Goal: Download file/media

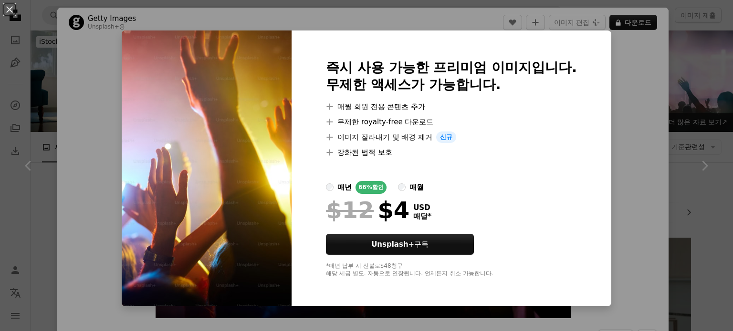
scroll to position [143, 0]
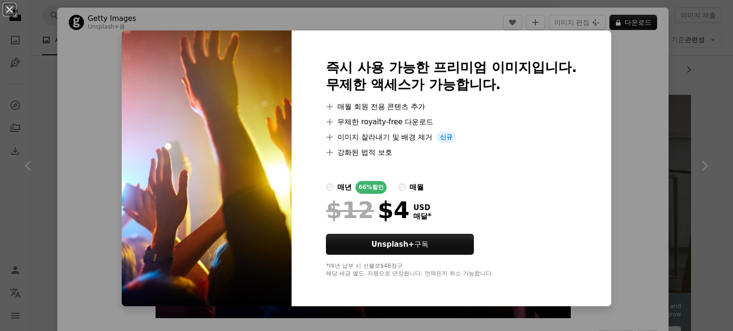
click at [662, 111] on div "An X shape 즉시 사용 가능한 프리미엄 이미지입니다. 무제한 액세스가 가능합니다. A plus sign 매월 회원 전용 콘텐츠 추가 A…" at bounding box center [366, 165] width 733 height 331
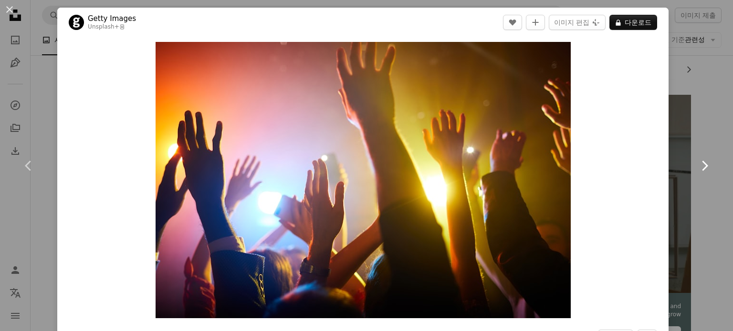
drag, startPoint x: 475, startPoint y: 171, endPoint x: 700, endPoint y: 165, distance: 224.2
click at [702, 165] on icon at bounding box center [705, 166] width 6 height 10
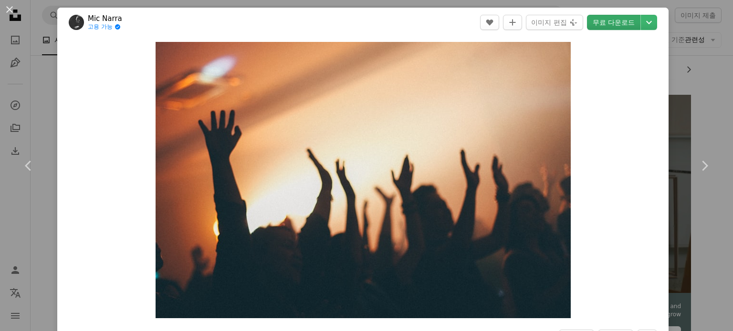
click at [611, 24] on link "무료 다운로드" at bounding box center [613, 22] width 53 height 15
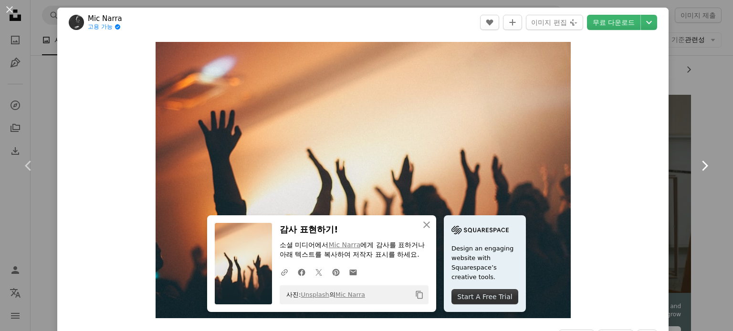
click at [696, 165] on icon "Chevron right" at bounding box center [703, 165] width 15 height 15
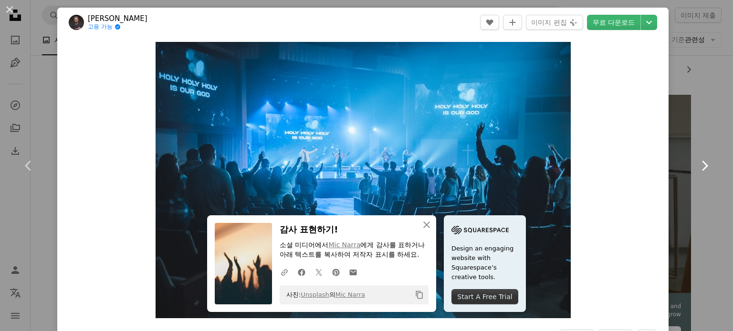
click at [696, 165] on icon "Chevron right" at bounding box center [703, 165] width 15 height 15
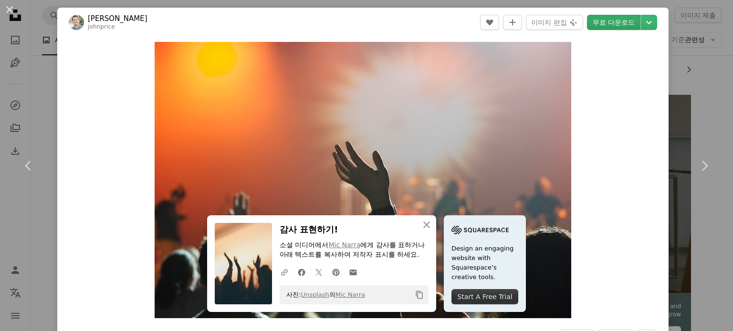
click at [604, 22] on link "무료 다운로드" at bounding box center [613, 22] width 53 height 15
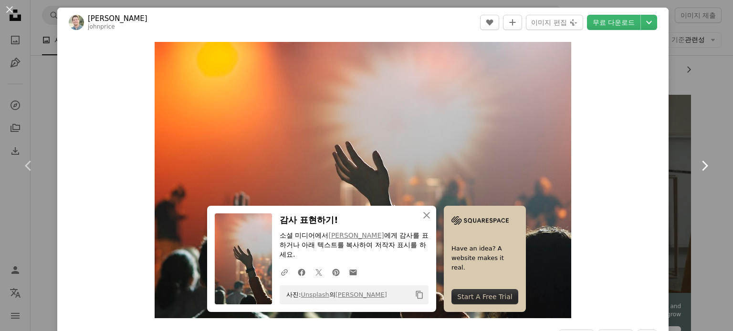
click at [702, 162] on icon at bounding box center [705, 166] width 6 height 10
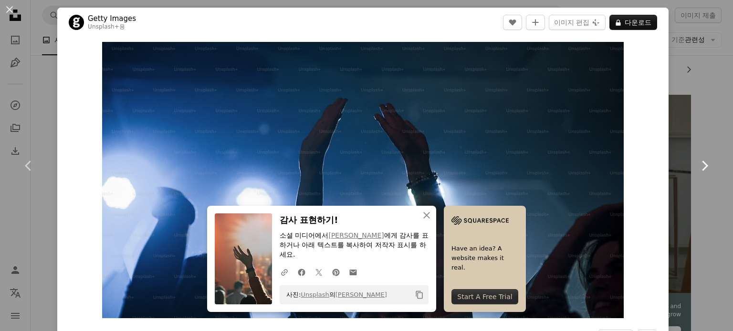
click at [702, 162] on icon at bounding box center [705, 166] width 6 height 10
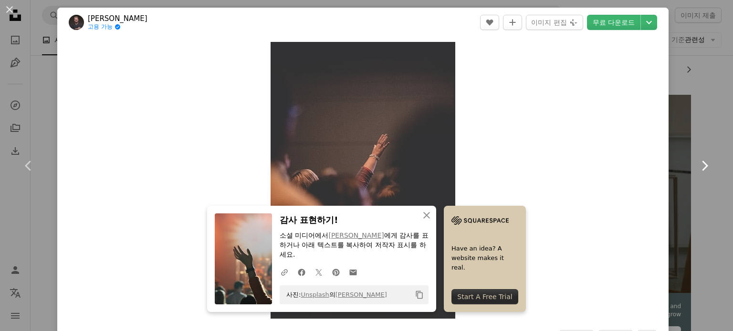
click at [702, 162] on icon at bounding box center [705, 166] width 6 height 10
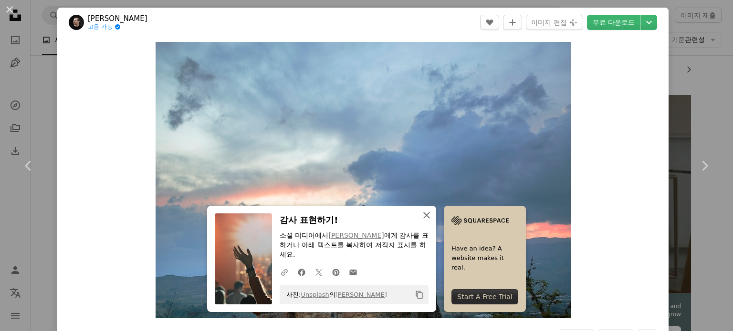
click at [424, 221] on icon "An X shape" at bounding box center [426, 215] width 11 height 11
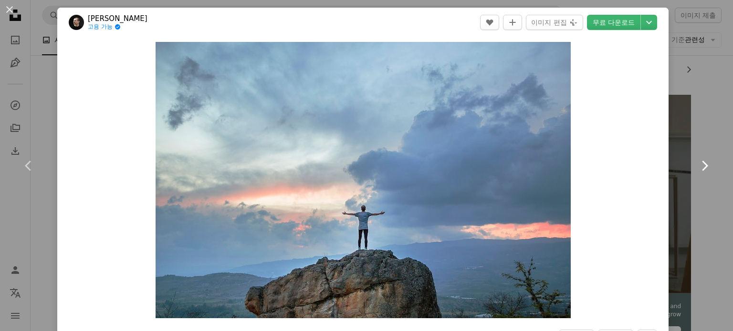
click at [699, 164] on icon "Chevron right" at bounding box center [703, 165] width 15 height 15
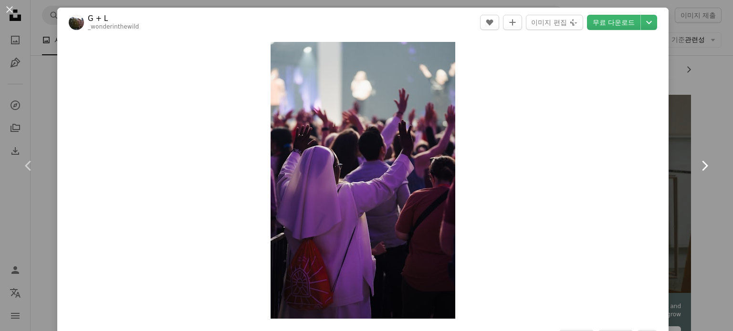
click at [699, 164] on icon "Chevron right" at bounding box center [703, 165] width 15 height 15
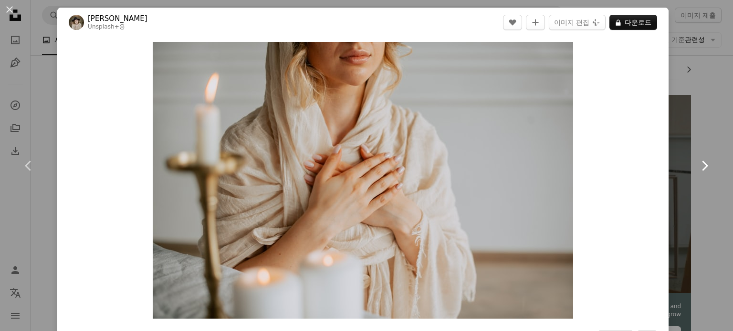
click at [702, 164] on icon at bounding box center [705, 166] width 6 height 10
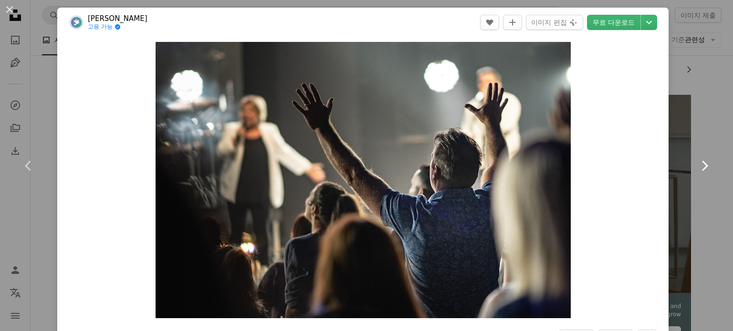
click at [702, 164] on icon at bounding box center [705, 166] width 6 height 10
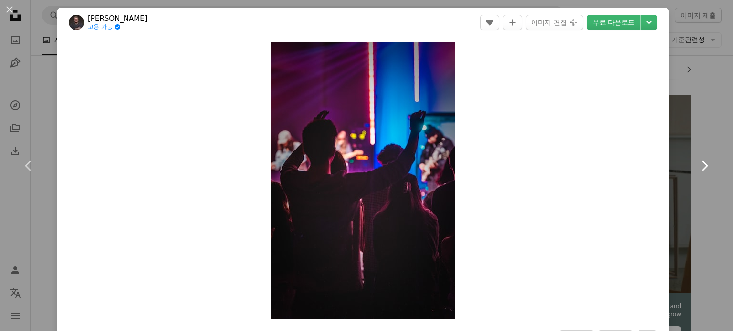
click at [702, 164] on icon at bounding box center [705, 166] width 6 height 10
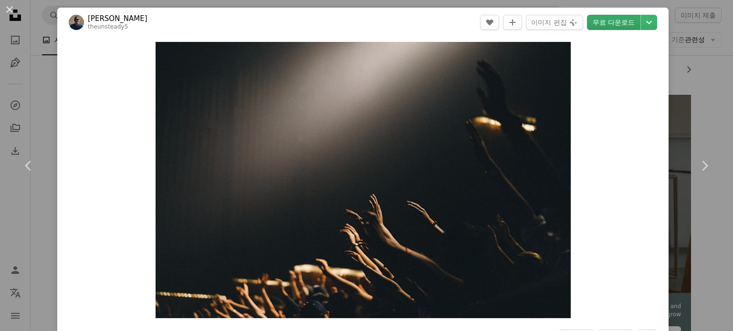
click at [610, 21] on link "무료 다운로드" at bounding box center [613, 22] width 53 height 15
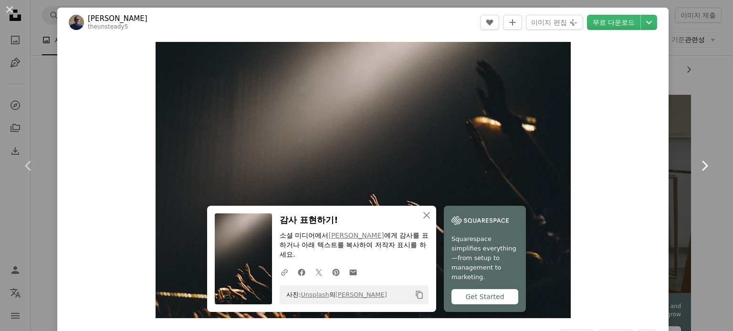
click at [696, 164] on icon "Chevron right" at bounding box center [703, 165] width 15 height 15
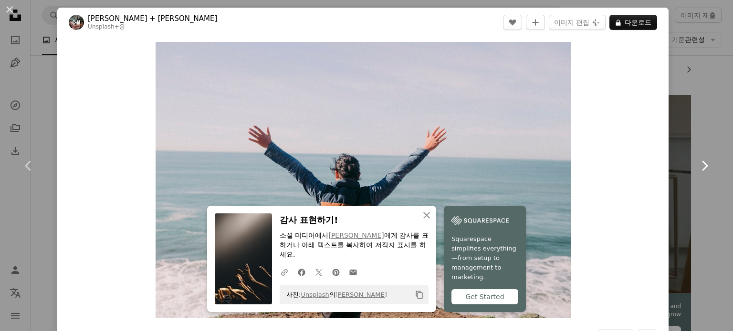
click at [696, 164] on icon "Chevron right" at bounding box center [703, 165] width 15 height 15
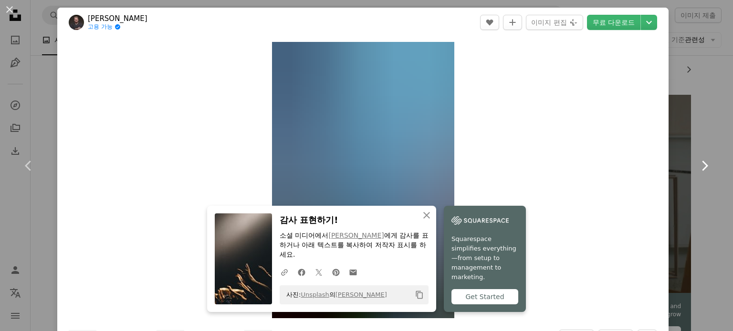
click at [696, 164] on icon "Chevron right" at bounding box center [703, 165] width 15 height 15
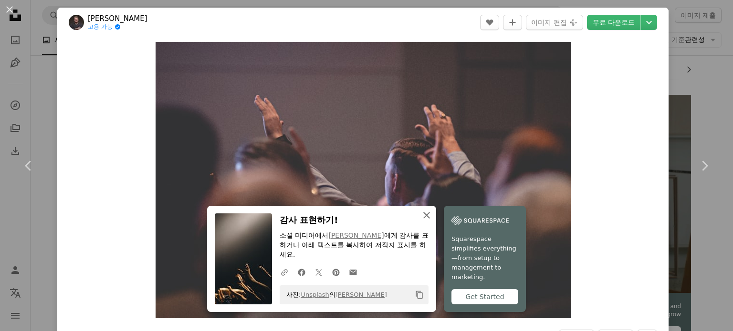
click at [421, 213] on icon "An X shape" at bounding box center [426, 215] width 11 height 11
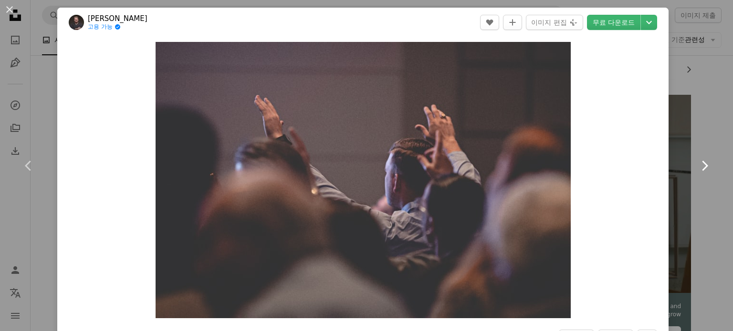
click at [702, 166] on icon at bounding box center [705, 166] width 6 height 10
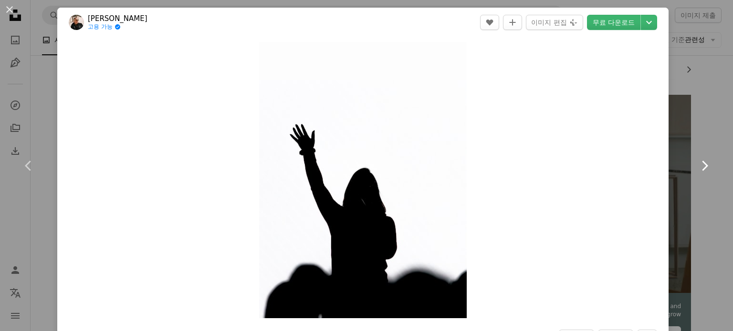
click at [702, 166] on icon at bounding box center [705, 166] width 6 height 10
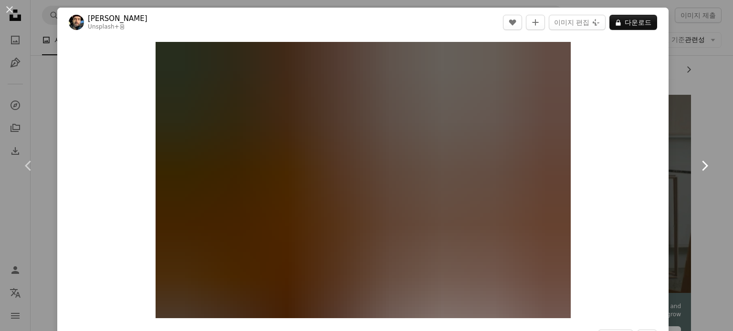
click at [702, 166] on icon at bounding box center [705, 166] width 6 height 10
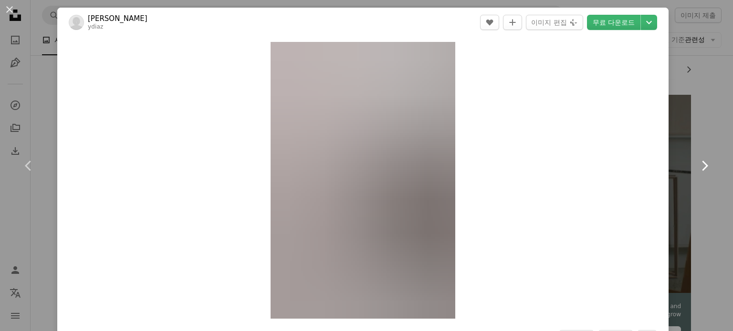
click at [702, 166] on icon at bounding box center [705, 166] width 6 height 10
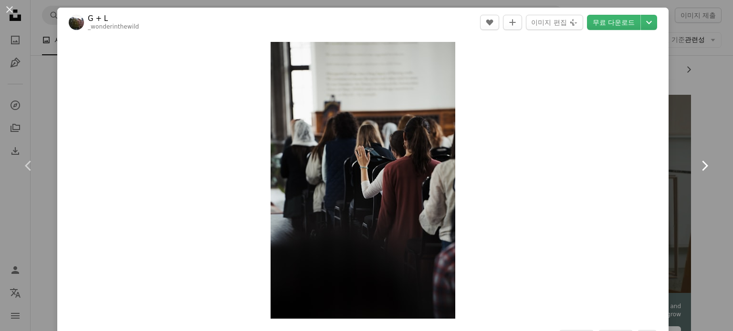
click at [702, 166] on icon at bounding box center [705, 166] width 6 height 10
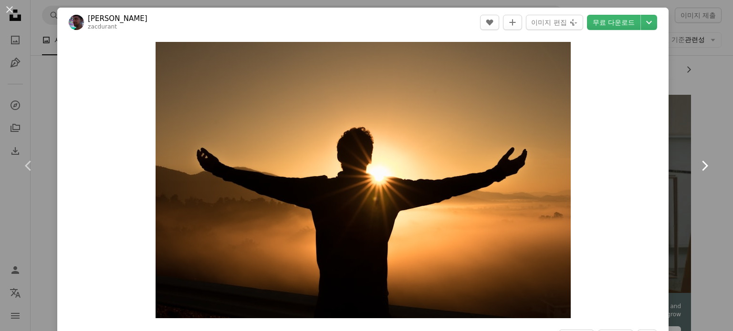
click at [702, 166] on icon at bounding box center [705, 166] width 6 height 10
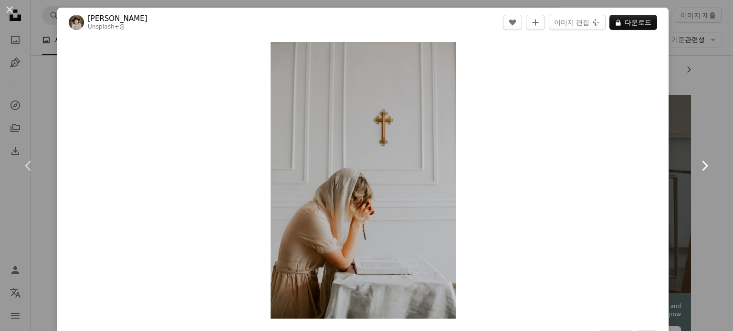
click at [702, 166] on icon at bounding box center [705, 166] width 6 height 10
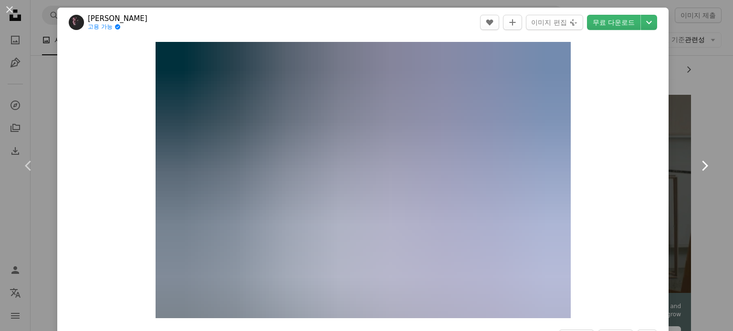
click at [702, 166] on icon at bounding box center [705, 166] width 6 height 10
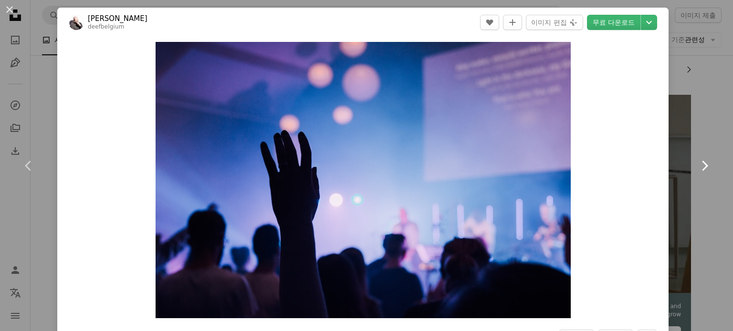
click at [702, 166] on icon at bounding box center [705, 166] width 6 height 10
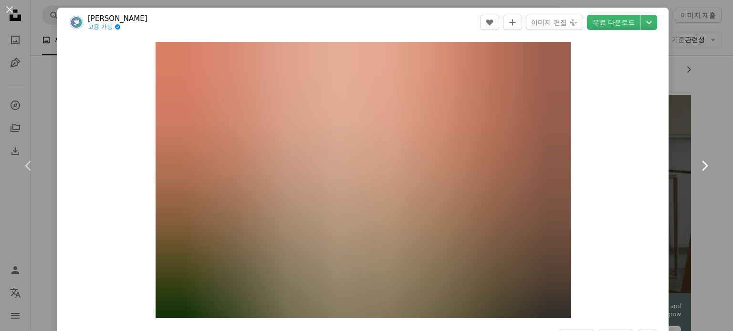
click at [702, 166] on icon at bounding box center [705, 166] width 6 height 10
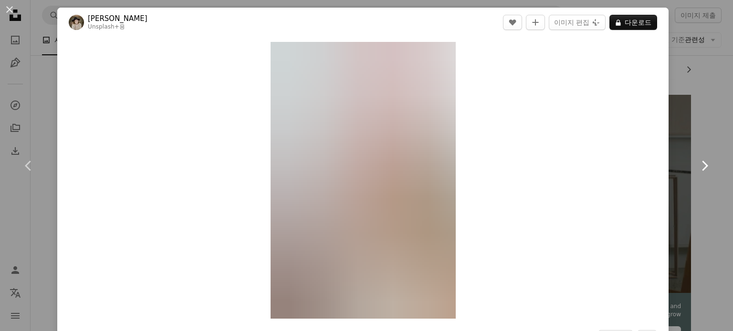
click at [702, 166] on icon at bounding box center [705, 166] width 6 height 10
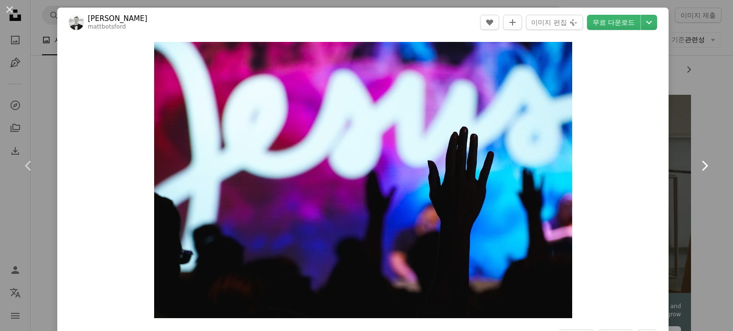
click at [702, 166] on icon at bounding box center [705, 166] width 6 height 10
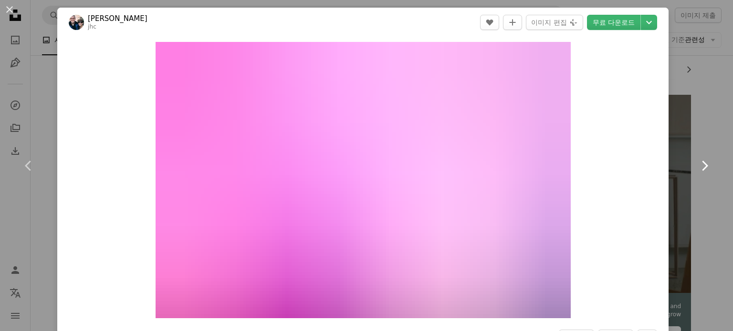
click at [702, 166] on icon at bounding box center [705, 166] width 6 height 10
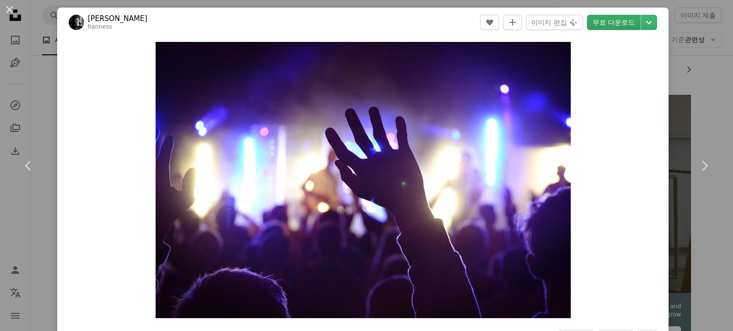
click at [621, 20] on link "무료 다운로드" at bounding box center [613, 22] width 53 height 15
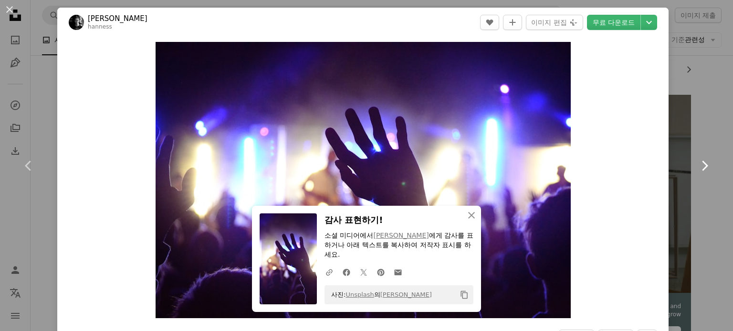
click at [697, 161] on icon "Chevron right" at bounding box center [703, 165] width 15 height 15
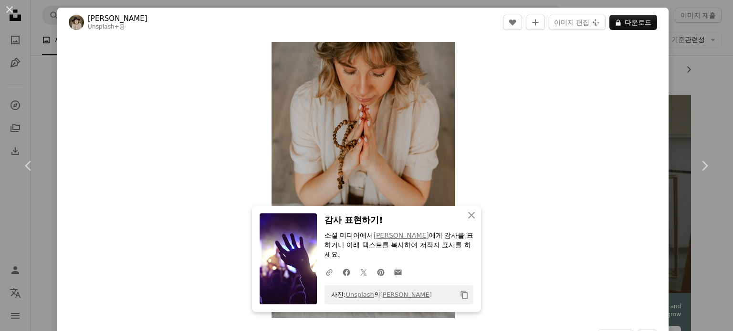
drag, startPoint x: 697, startPoint y: 164, endPoint x: 562, endPoint y: 174, distance: 135.3
click at [702, 164] on icon at bounding box center [705, 166] width 6 height 10
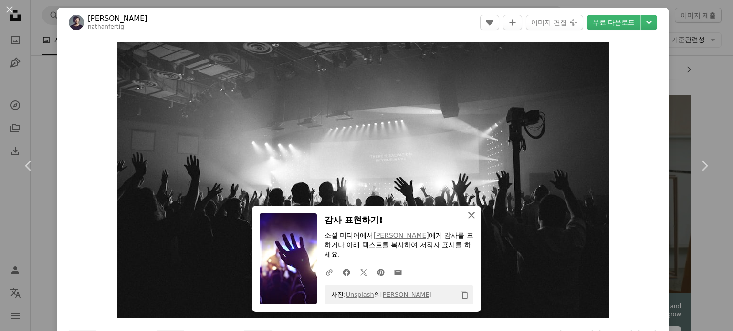
click at [471, 221] on icon "An X shape" at bounding box center [470, 215] width 11 height 11
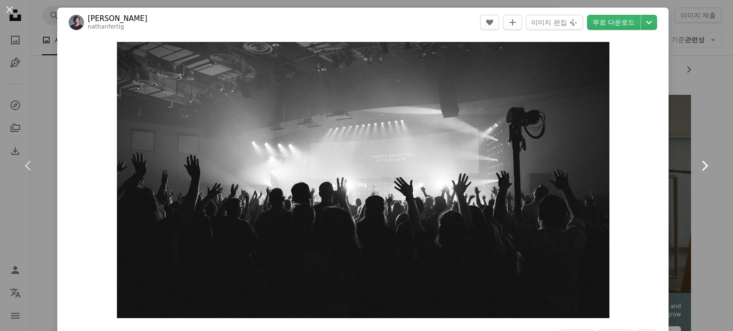
click at [696, 167] on icon "Chevron right" at bounding box center [703, 165] width 15 height 15
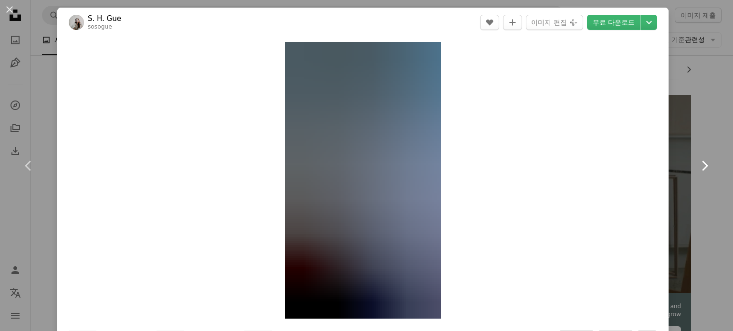
click at [696, 167] on icon "Chevron right" at bounding box center [703, 165] width 15 height 15
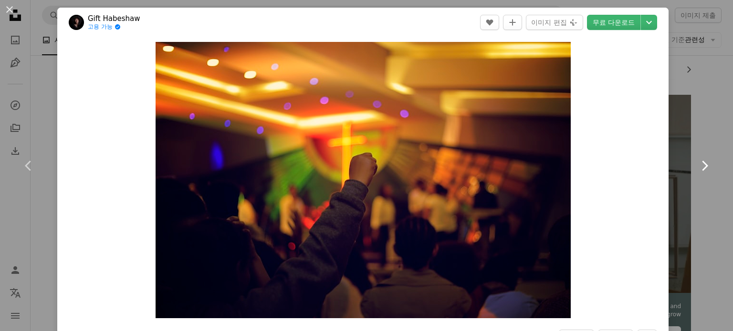
click at [696, 167] on icon "Chevron right" at bounding box center [703, 165] width 15 height 15
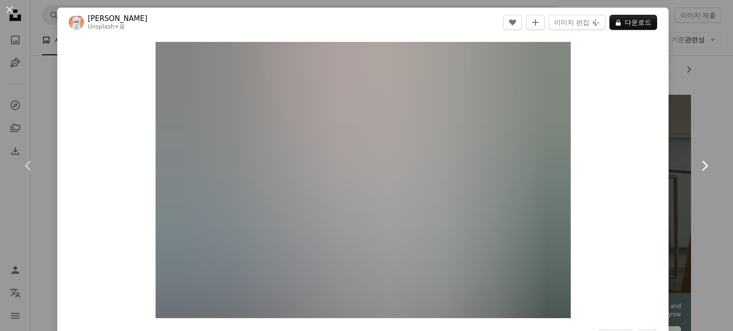
click at [696, 167] on icon "Chevron right" at bounding box center [703, 165] width 15 height 15
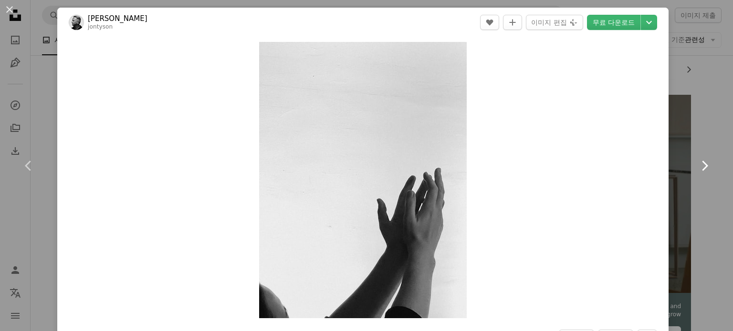
click at [696, 167] on icon "Chevron right" at bounding box center [703, 165] width 15 height 15
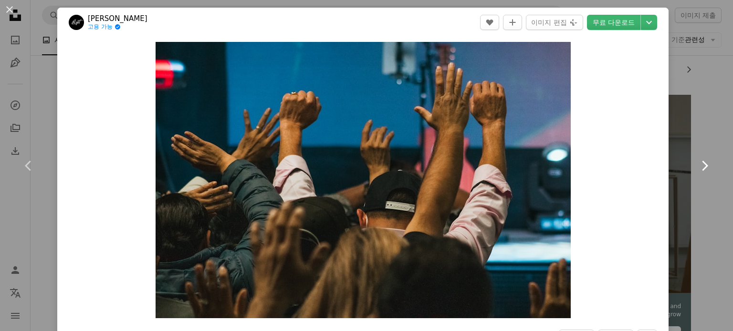
click at [696, 167] on icon "Chevron right" at bounding box center [703, 165] width 15 height 15
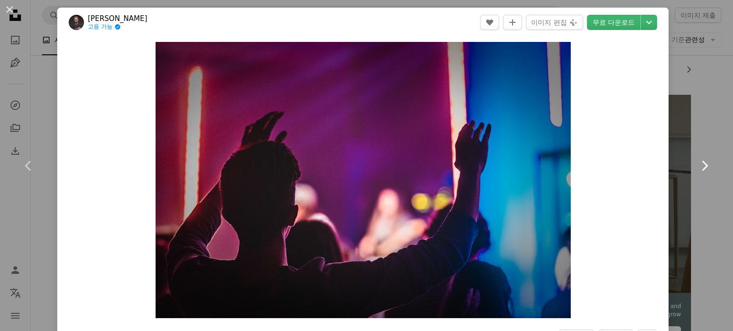
click at [696, 167] on icon "Chevron right" at bounding box center [703, 165] width 15 height 15
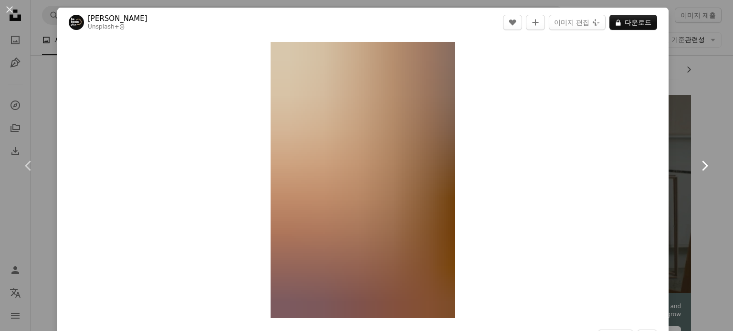
click at [696, 167] on icon "Chevron right" at bounding box center [703, 165] width 15 height 15
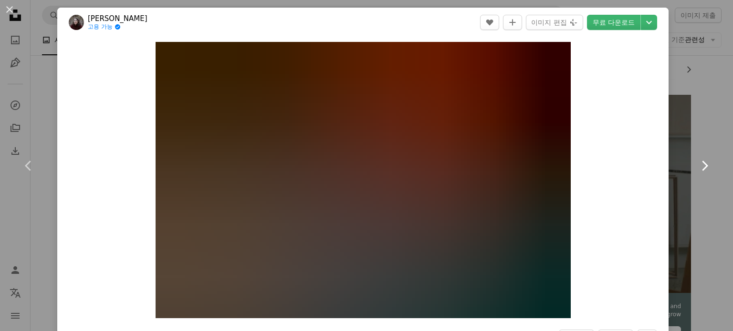
click at [696, 167] on icon "Chevron right" at bounding box center [703, 165] width 15 height 15
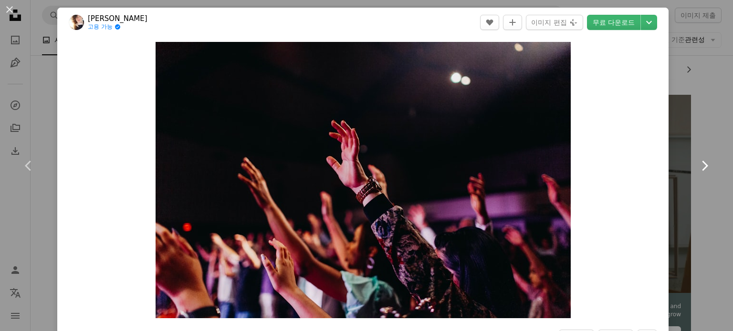
click at [696, 167] on icon "Chevron right" at bounding box center [703, 165] width 15 height 15
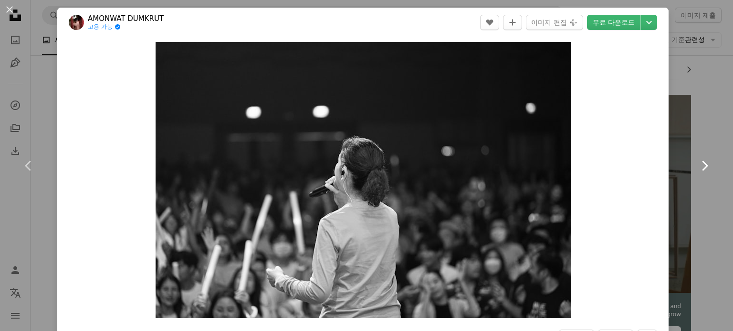
click at [696, 167] on icon "Chevron right" at bounding box center [703, 165] width 15 height 15
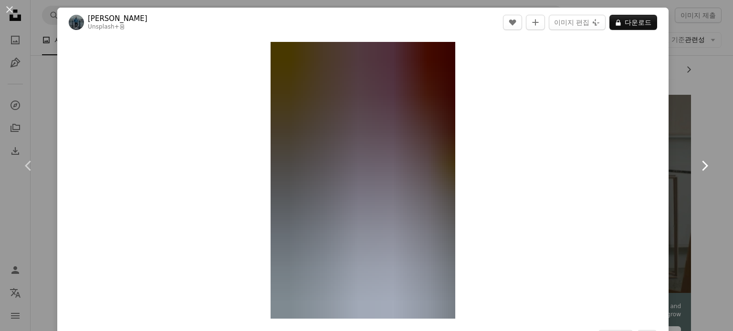
click at [696, 167] on icon "Chevron right" at bounding box center [703, 165] width 15 height 15
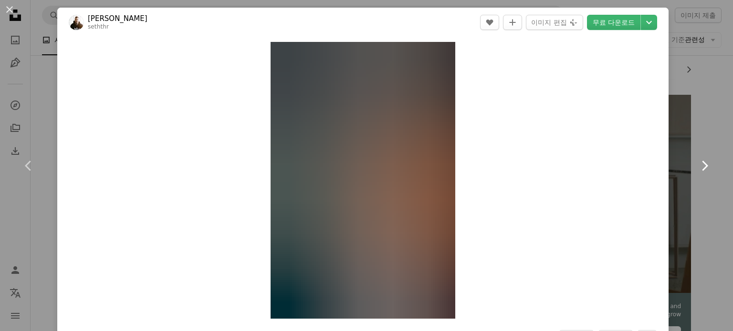
click at [696, 167] on icon "Chevron right" at bounding box center [703, 165] width 15 height 15
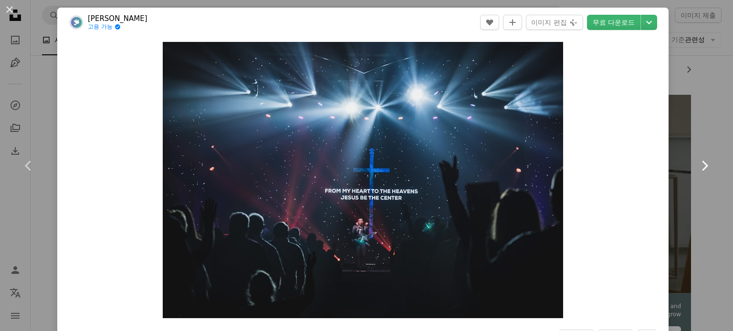
click at [696, 167] on icon "Chevron right" at bounding box center [703, 165] width 15 height 15
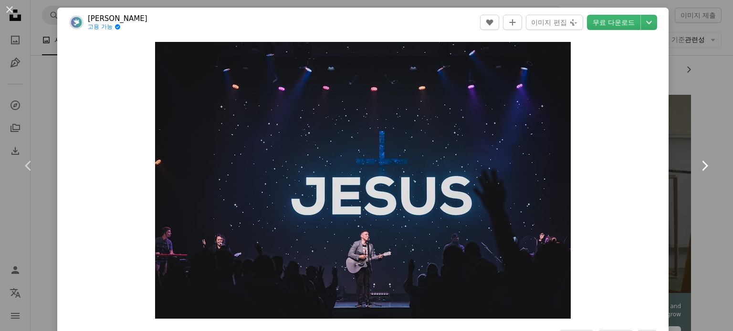
click at [696, 167] on icon "Chevron right" at bounding box center [703, 165] width 15 height 15
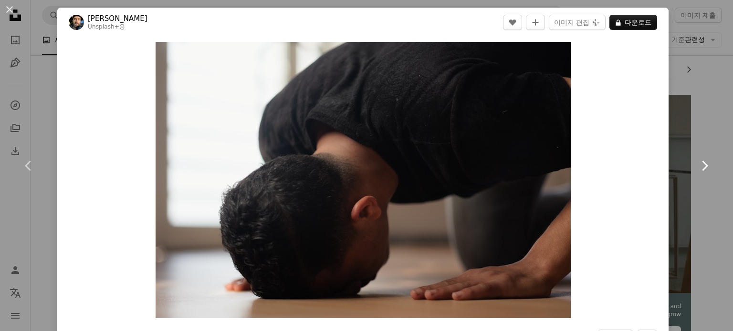
click at [696, 167] on icon "Chevron right" at bounding box center [703, 165] width 15 height 15
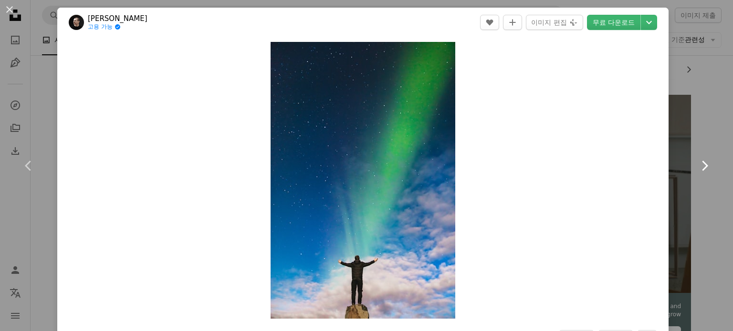
click at [696, 167] on icon "Chevron right" at bounding box center [703, 165] width 15 height 15
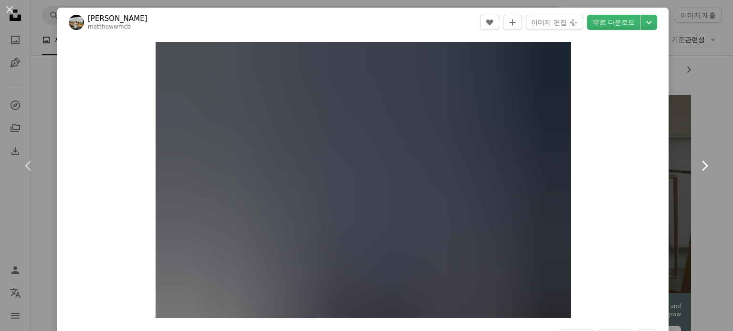
click at [696, 167] on icon "Chevron right" at bounding box center [703, 165] width 15 height 15
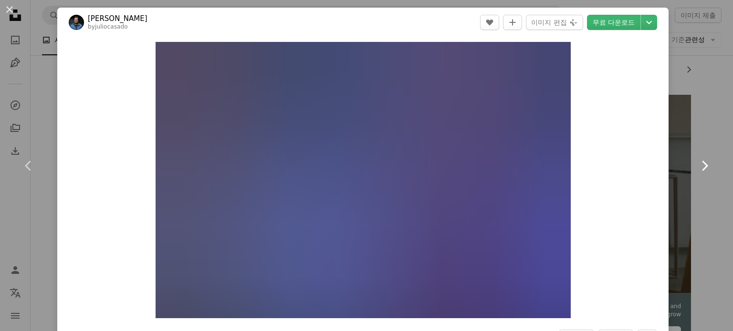
click at [696, 167] on icon "Chevron right" at bounding box center [703, 165] width 15 height 15
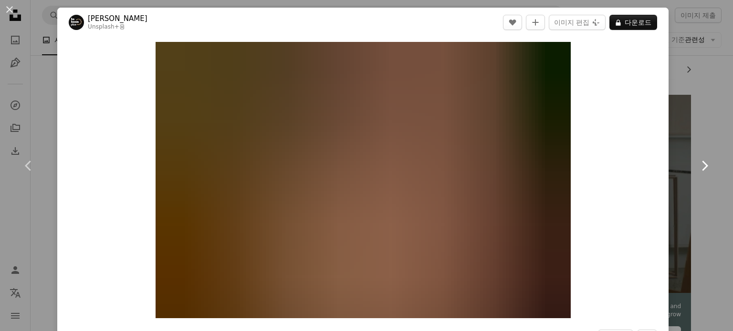
click at [696, 167] on icon "Chevron right" at bounding box center [703, 165] width 15 height 15
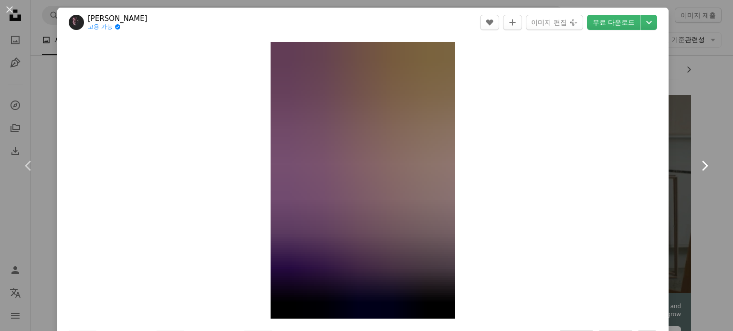
click at [696, 167] on icon "Chevron right" at bounding box center [703, 165] width 15 height 15
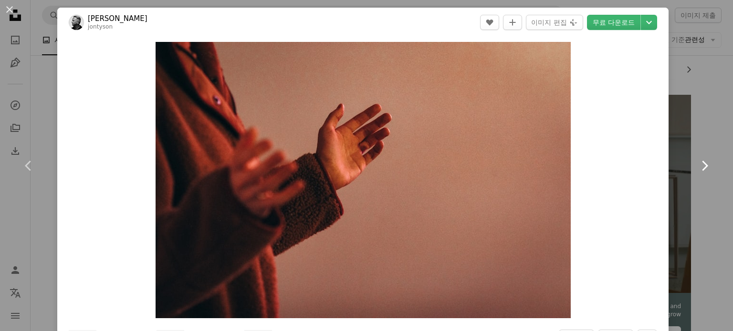
click at [696, 167] on icon "Chevron right" at bounding box center [703, 165] width 15 height 15
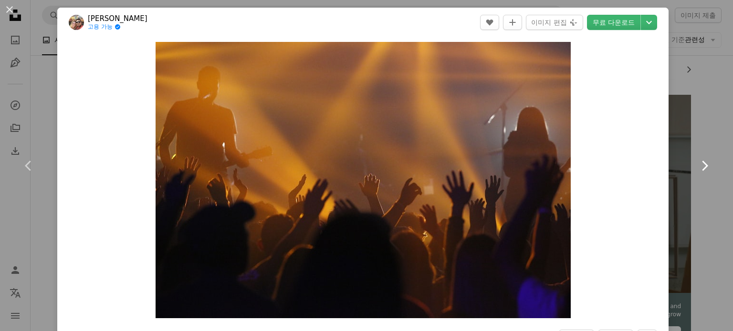
click at [696, 167] on icon "Chevron right" at bounding box center [703, 165] width 15 height 15
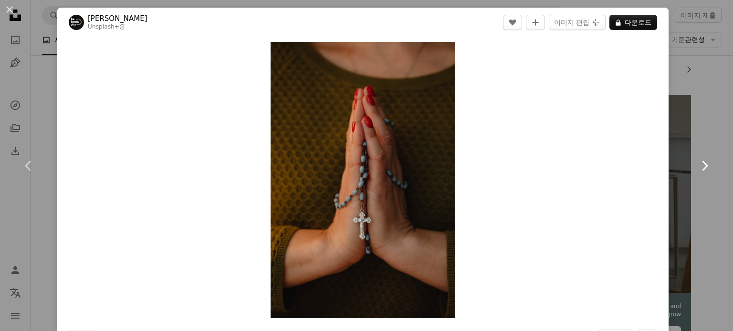
click at [696, 167] on icon "Chevron right" at bounding box center [703, 165] width 15 height 15
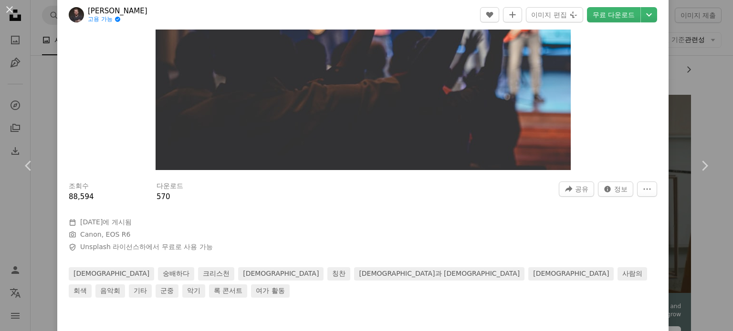
scroll to position [4, 0]
